Goal: Task Accomplishment & Management: Use online tool/utility

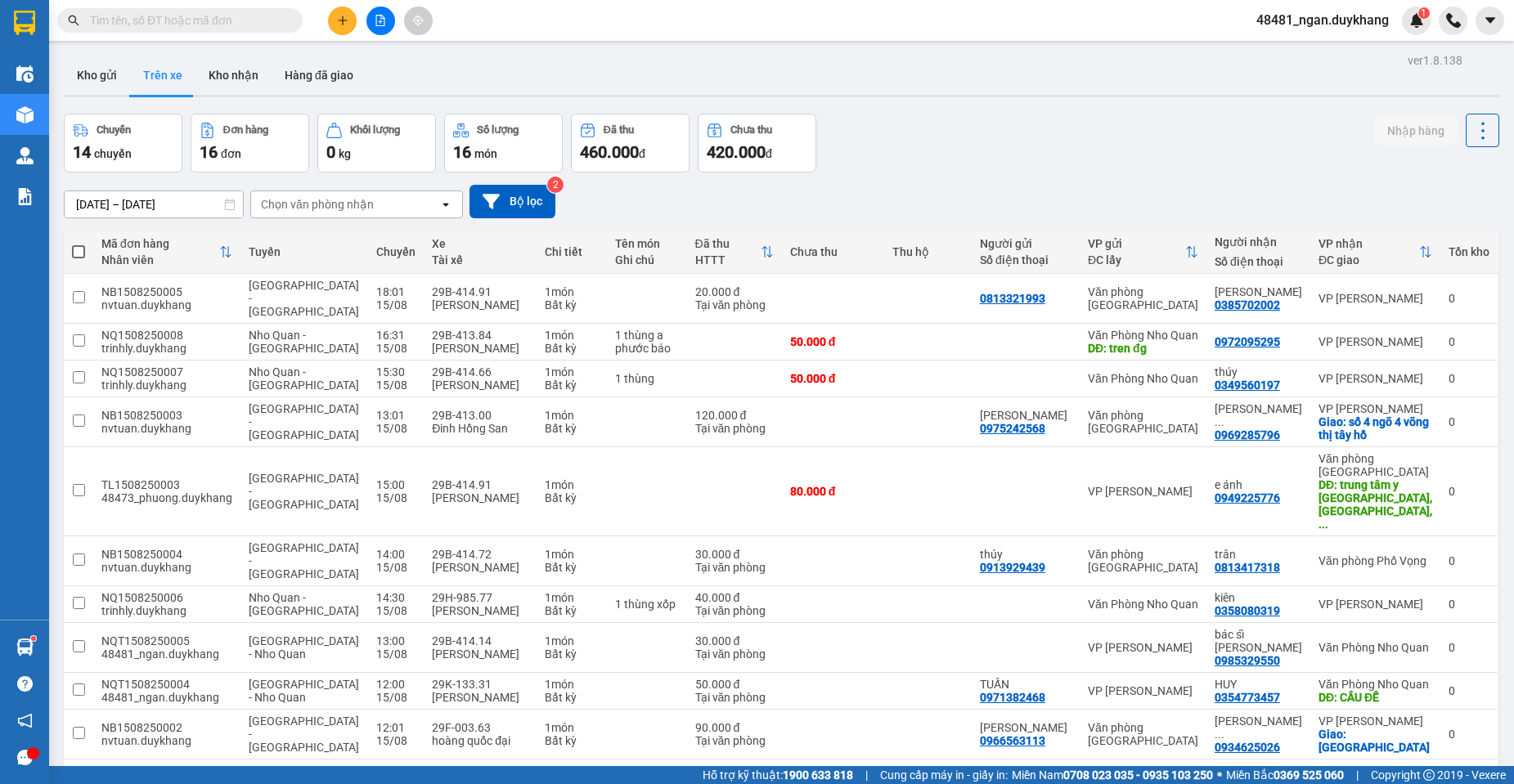
click at [260, 22] on input "text" at bounding box center [186, 20] width 193 height 18
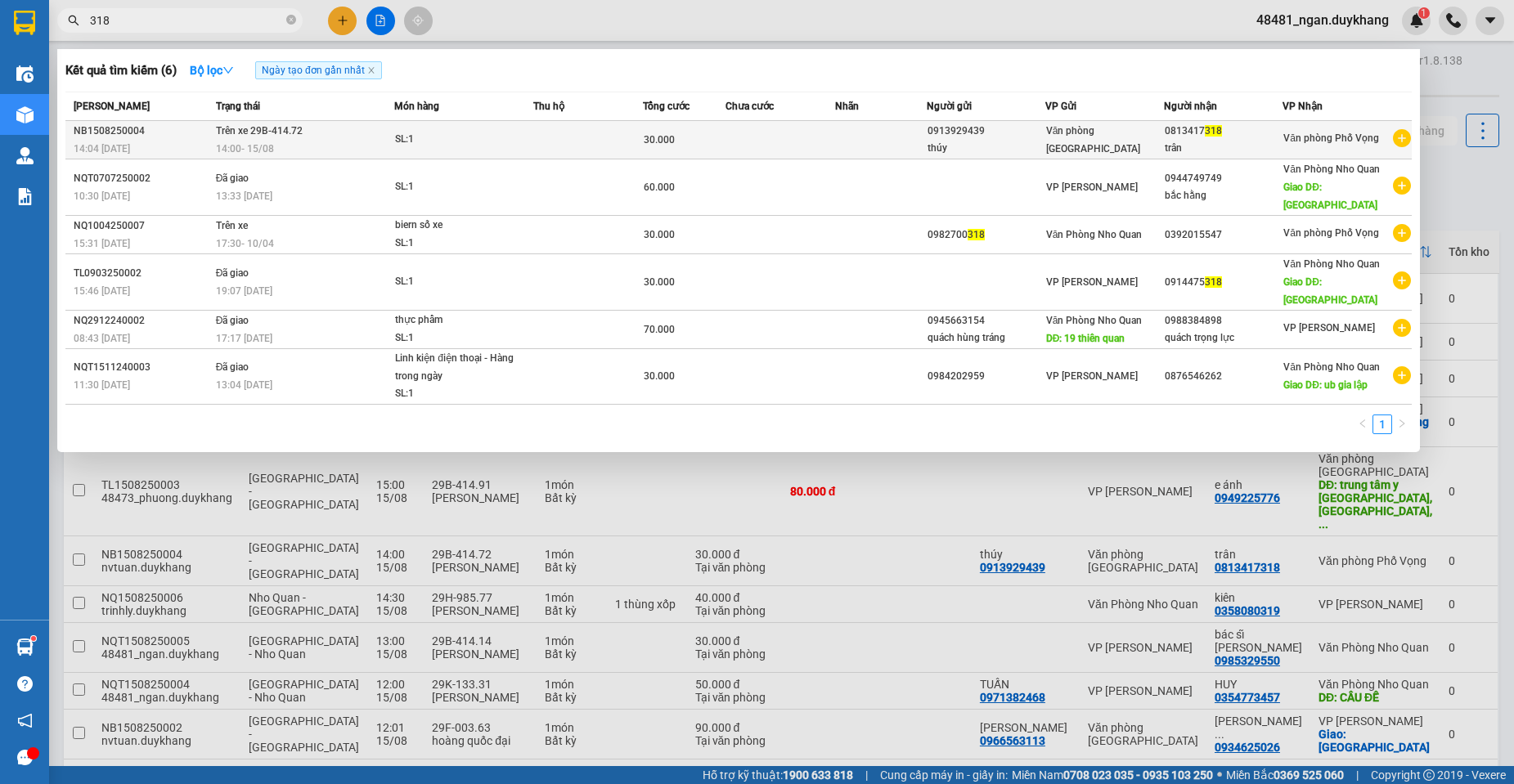
type input "318"
click at [590, 136] on td at bounding box center [587, 140] width 109 height 38
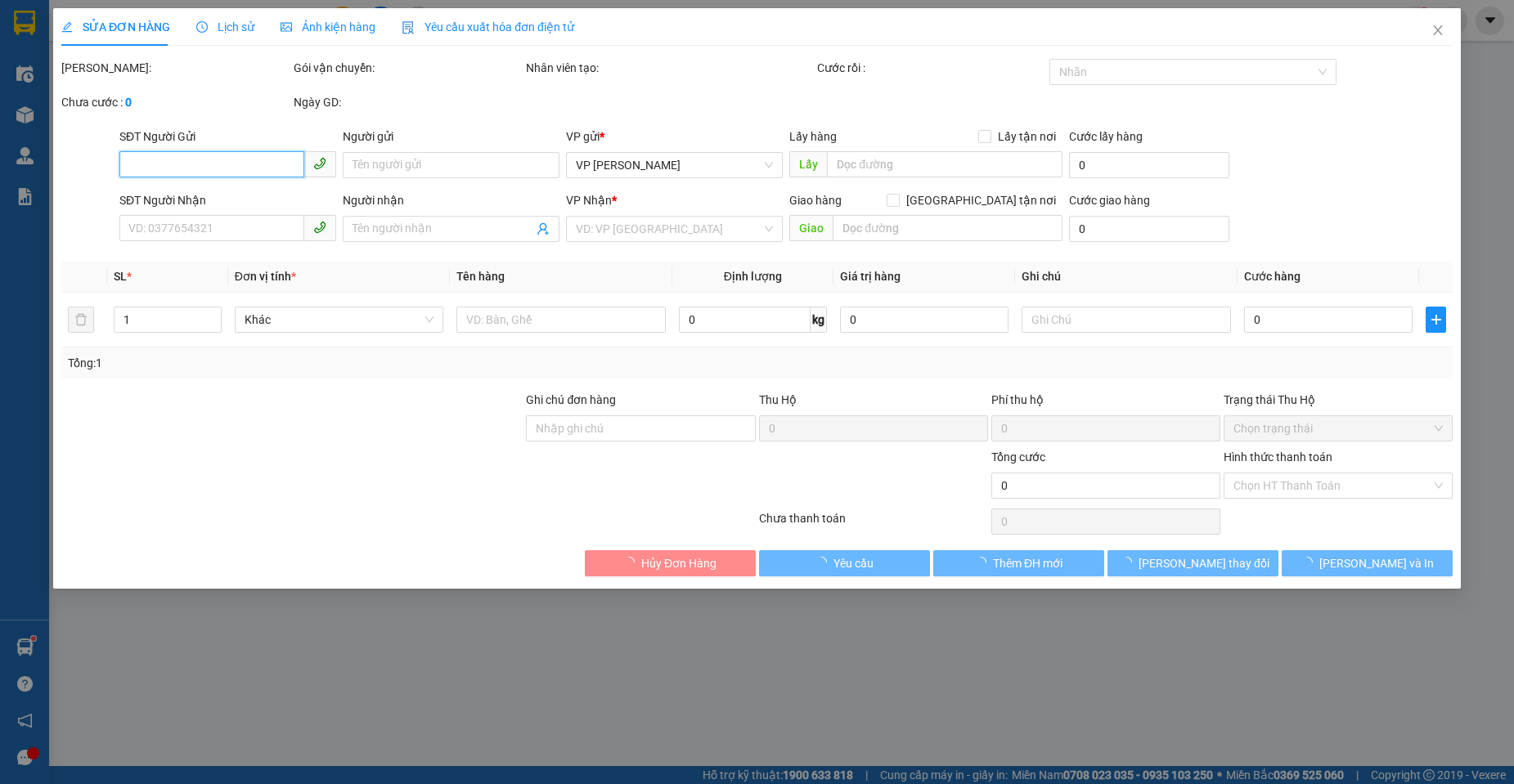
type input "0913929439"
type input "thúy"
type input "0813417318"
type input "trân"
type input "30.000"
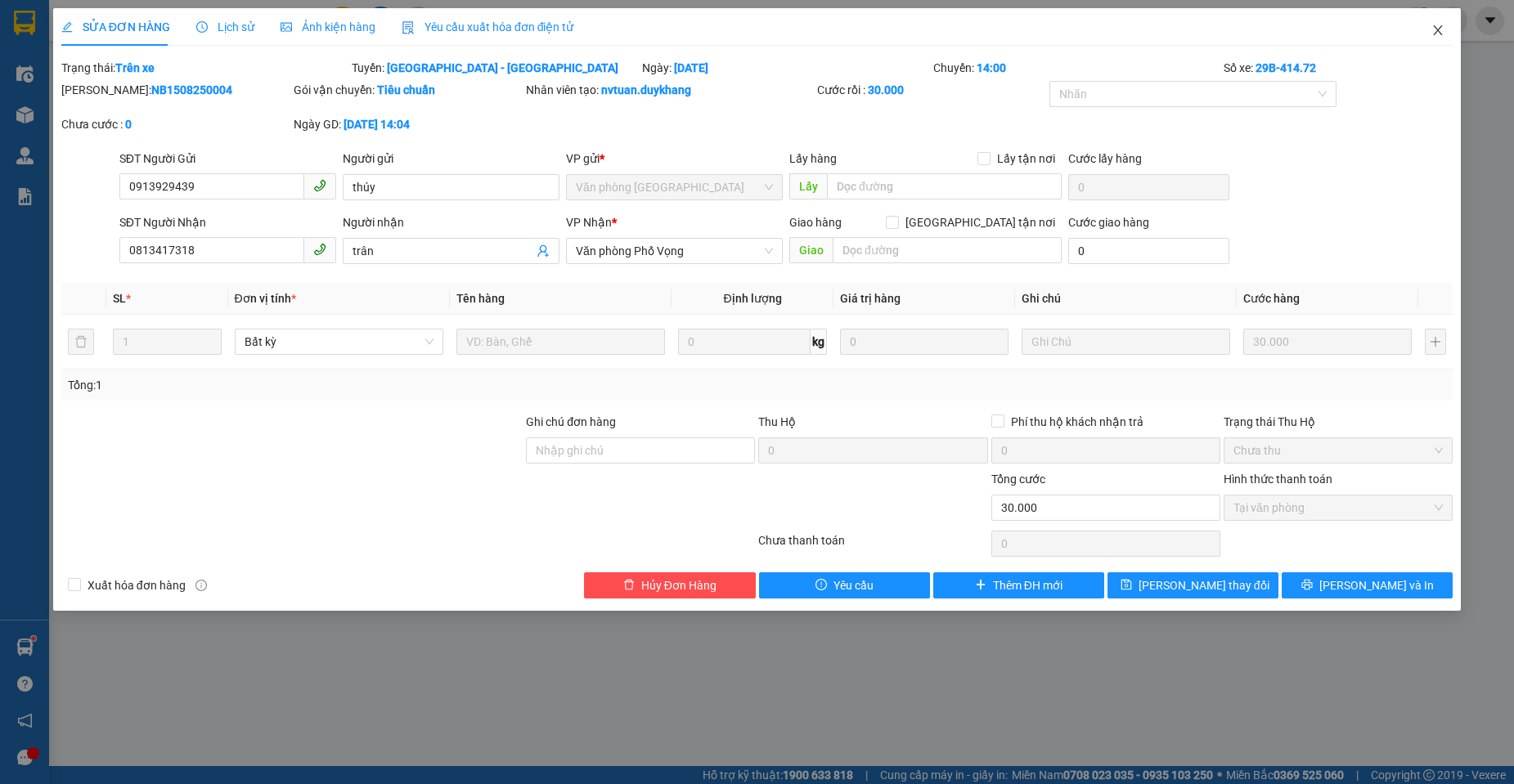
click at [1444, 27] on icon "close" at bounding box center [1438, 30] width 13 height 13
